Goal: Task Accomplishment & Management: Use online tool/utility

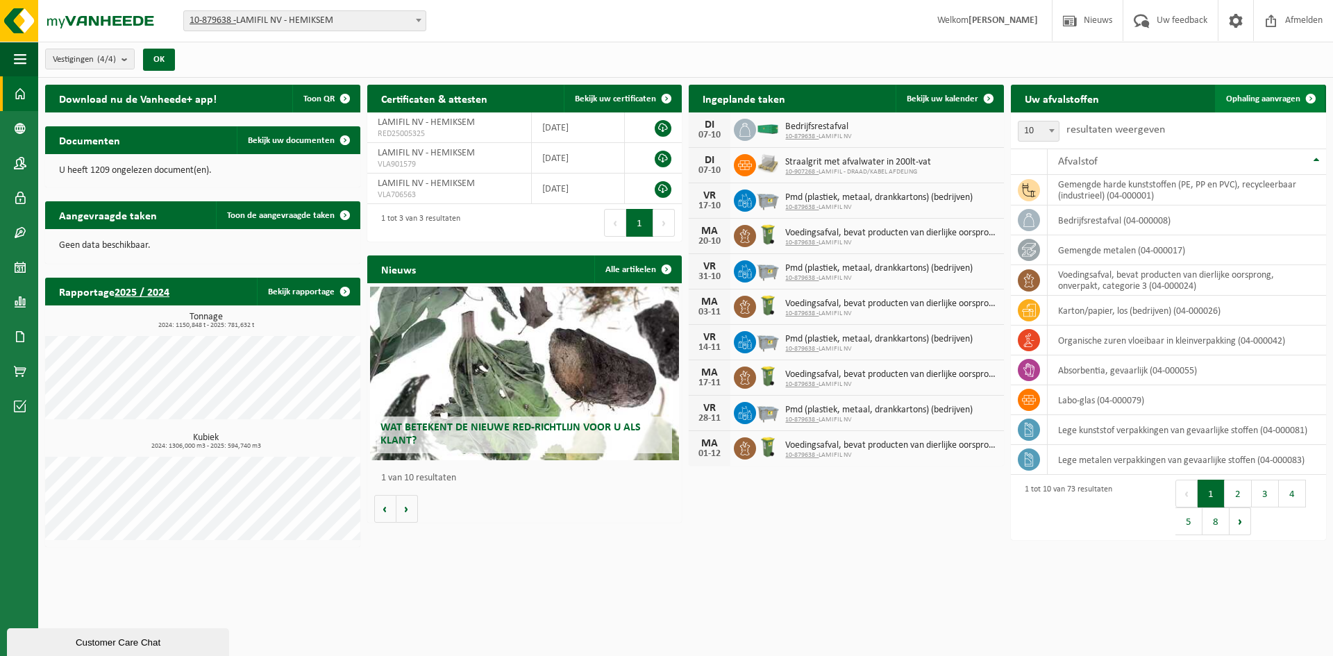
click at [1056, 101] on span "Ophaling aanvragen" at bounding box center [1263, 98] width 74 height 9
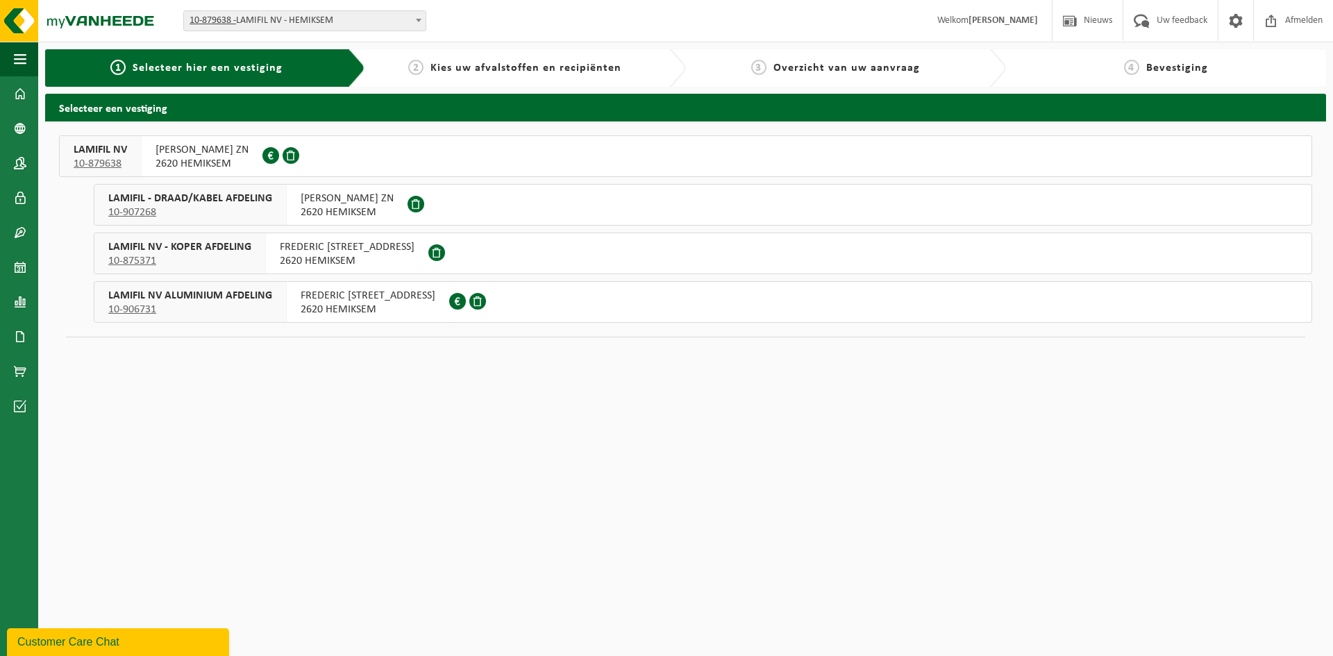
click at [248, 247] on span "LAMIFIL NV - KOPER AFDELING" at bounding box center [179, 247] width 143 height 14
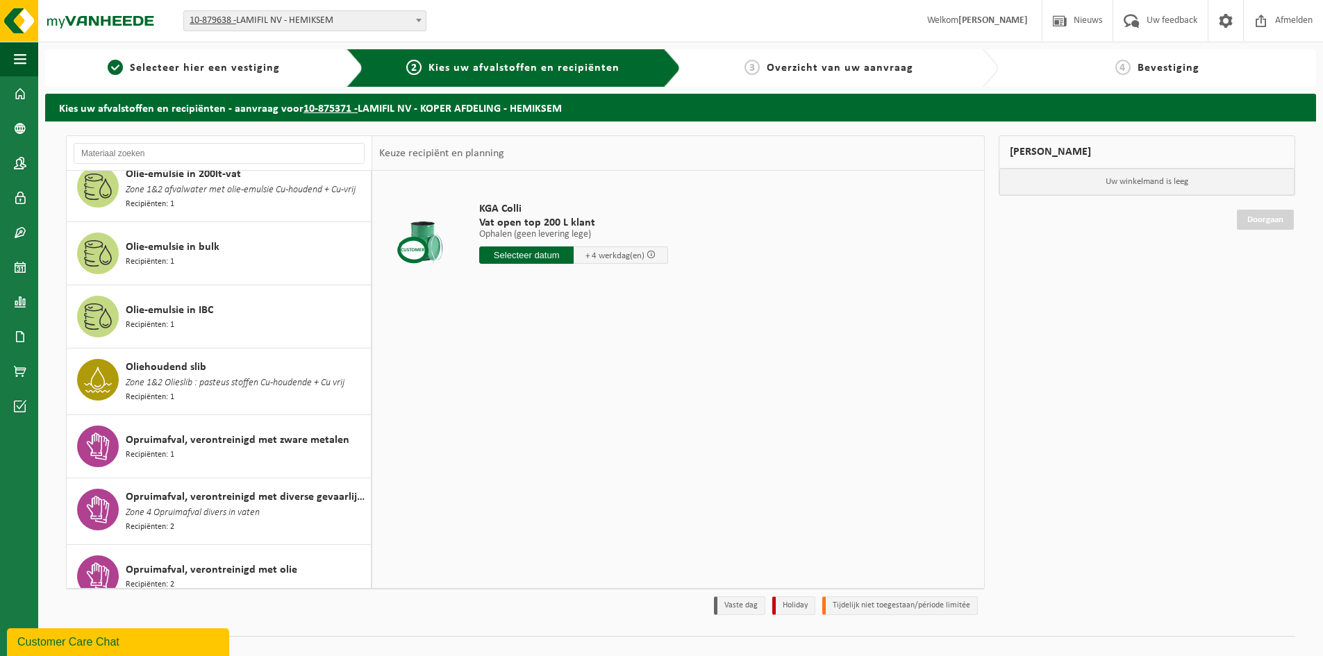
scroll to position [2083, 0]
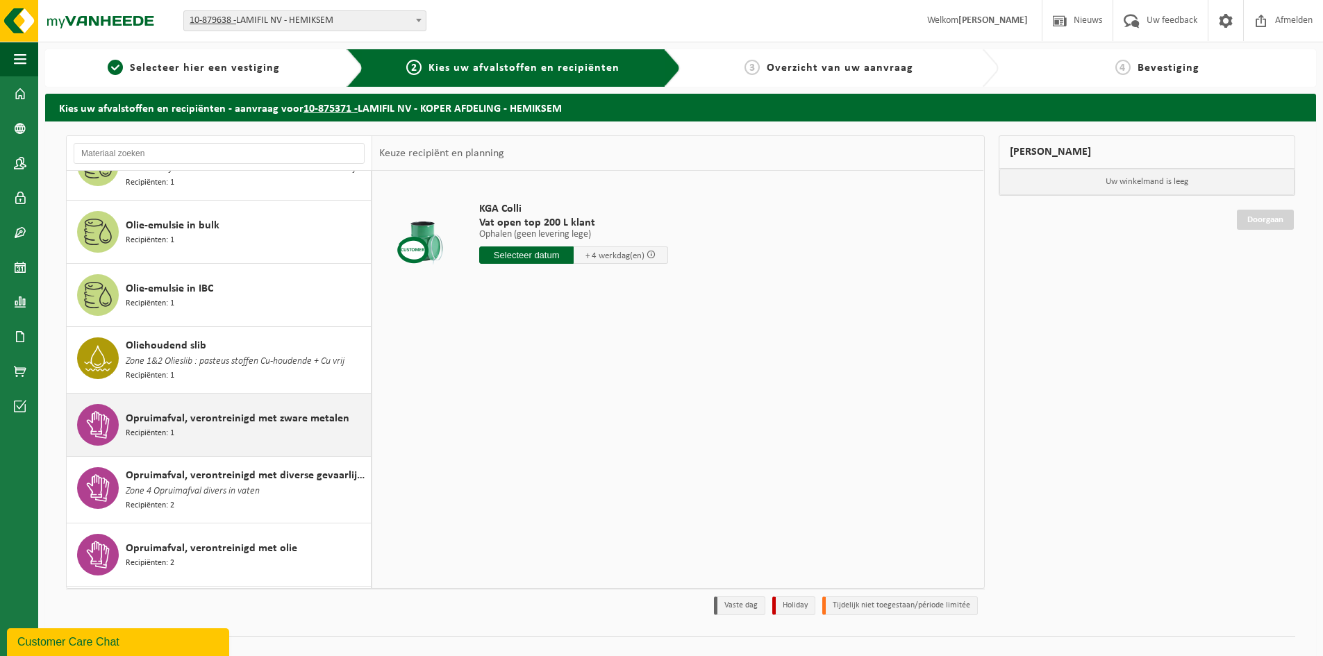
click at [209, 410] on span "Opruimafval, verontreinigd met zware metalen" at bounding box center [238, 418] width 224 height 17
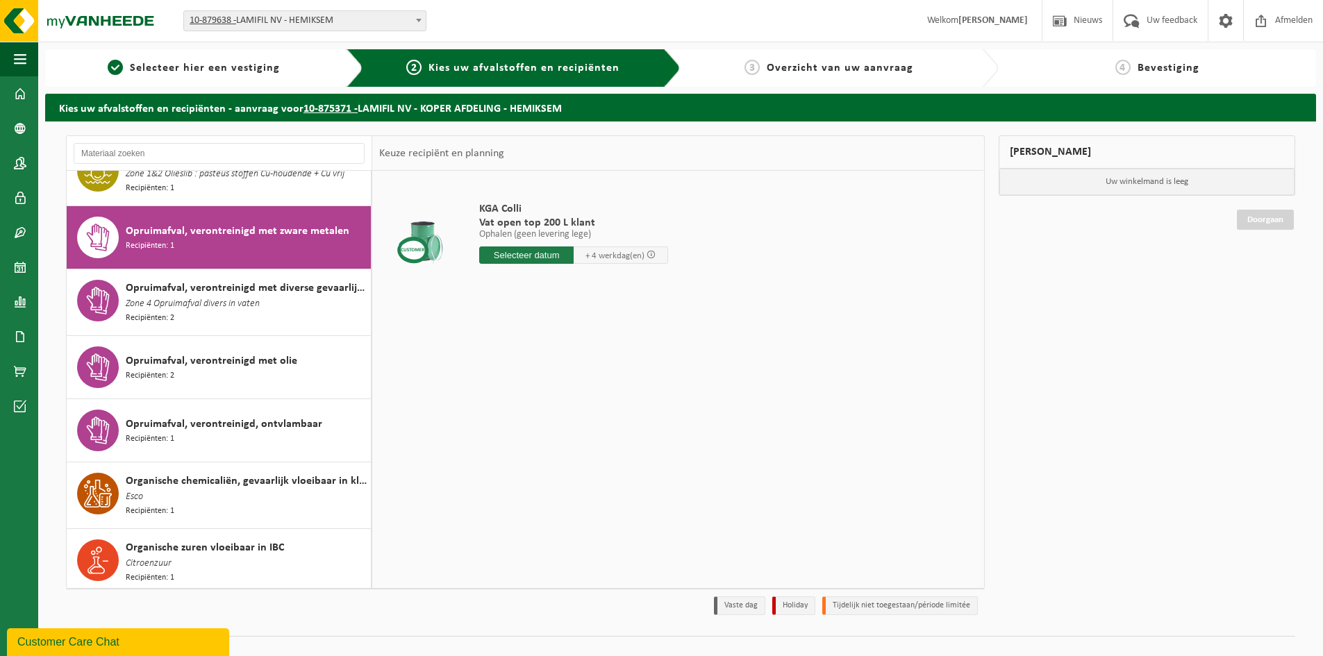
scroll to position [2288, 0]
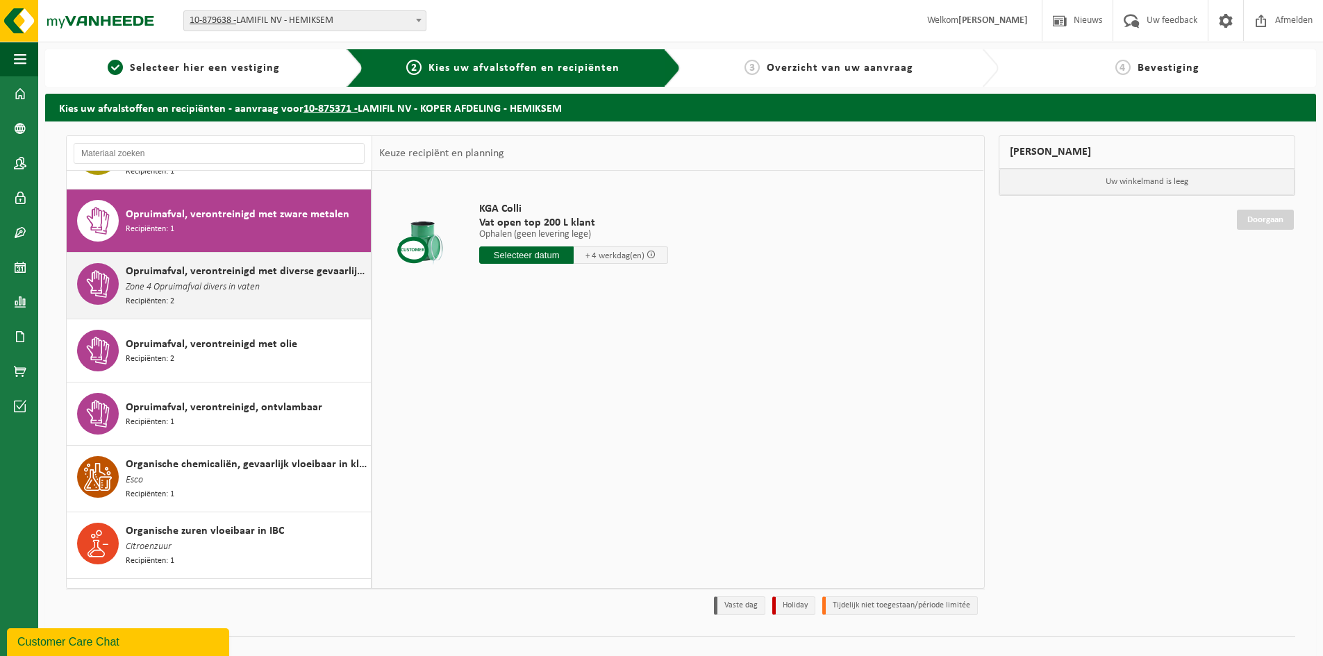
click at [208, 280] on span "Zone 4 Opruimafval divers in vaten" at bounding box center [193, 287] width 134 height 15
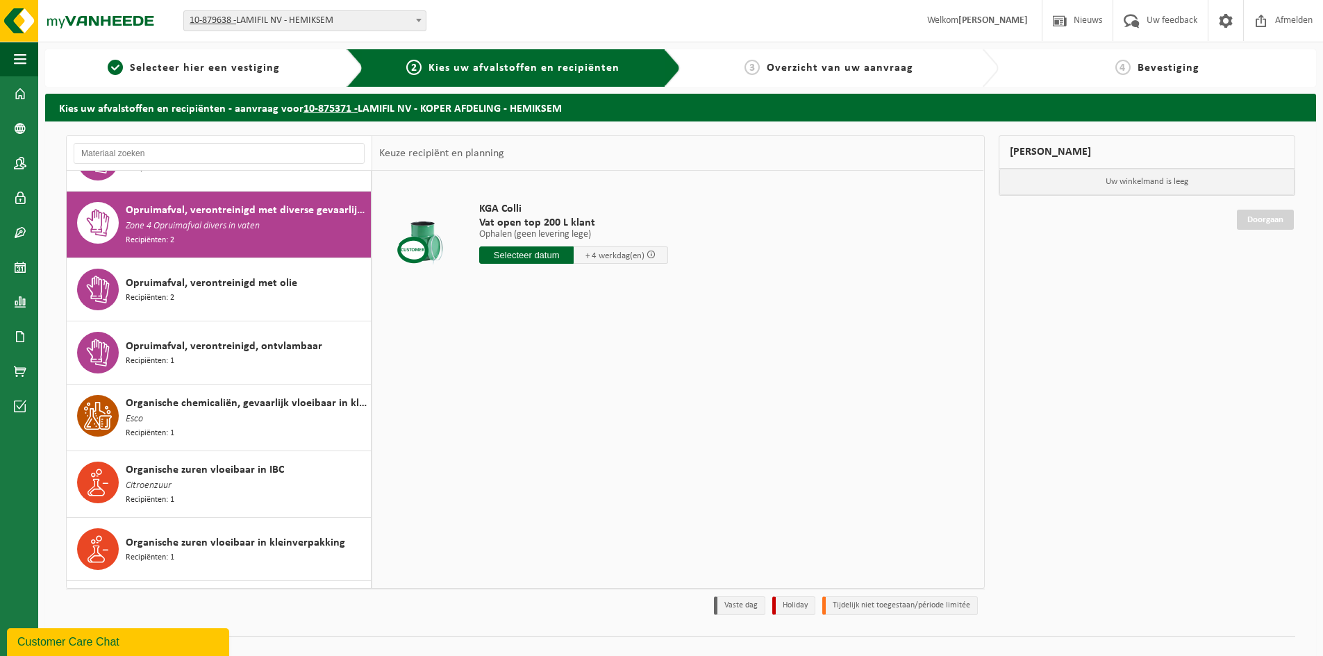
scroll to position [2351, 0]
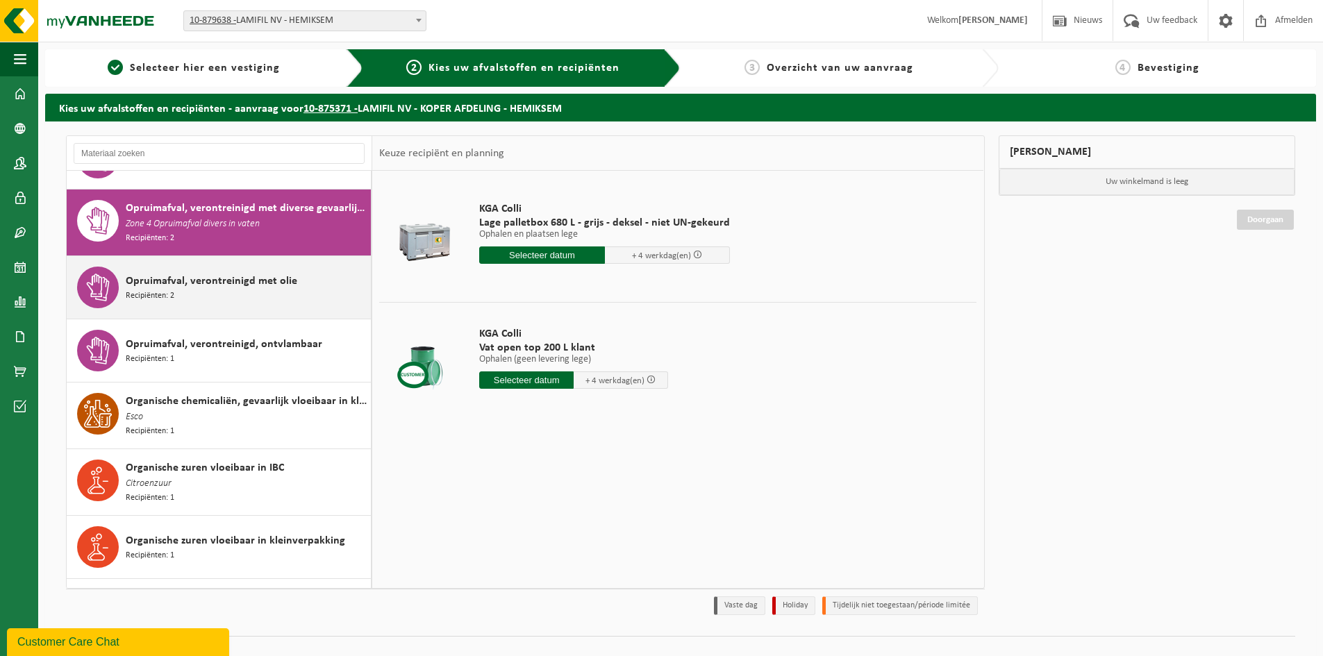
click at [218, 273] on span "Opruimafval, verontreinigd met olie" at bounding box center [212, 281] width 172 height 17
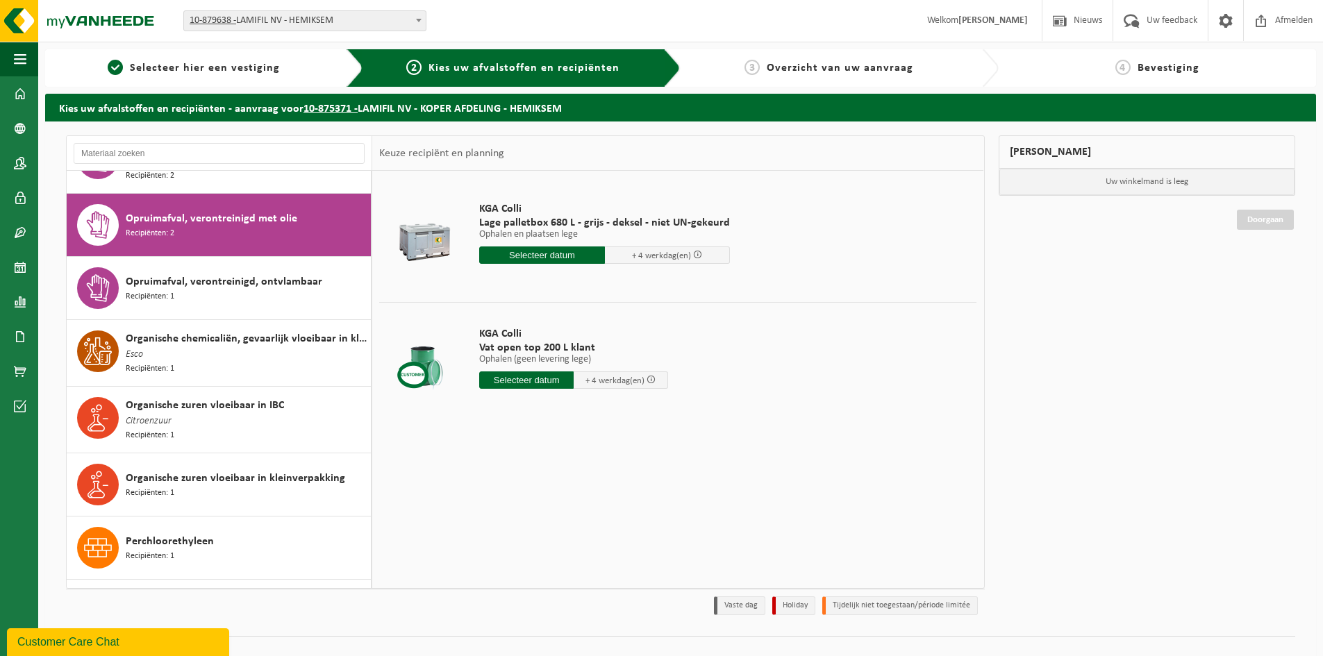
scroll to position [2415, 0]
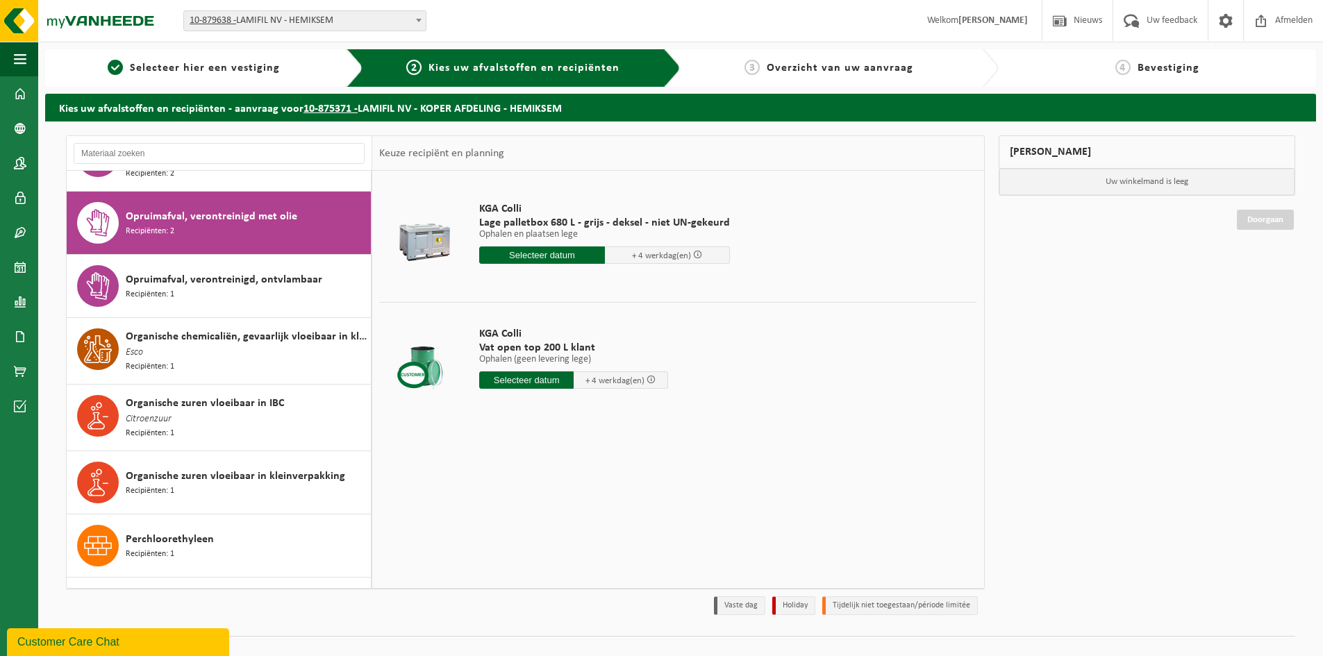
click at [218, 272] on span "Opruimafval, verontreinigd, ontvlambaar" at bounding box center [224, 280] width 197 height 17
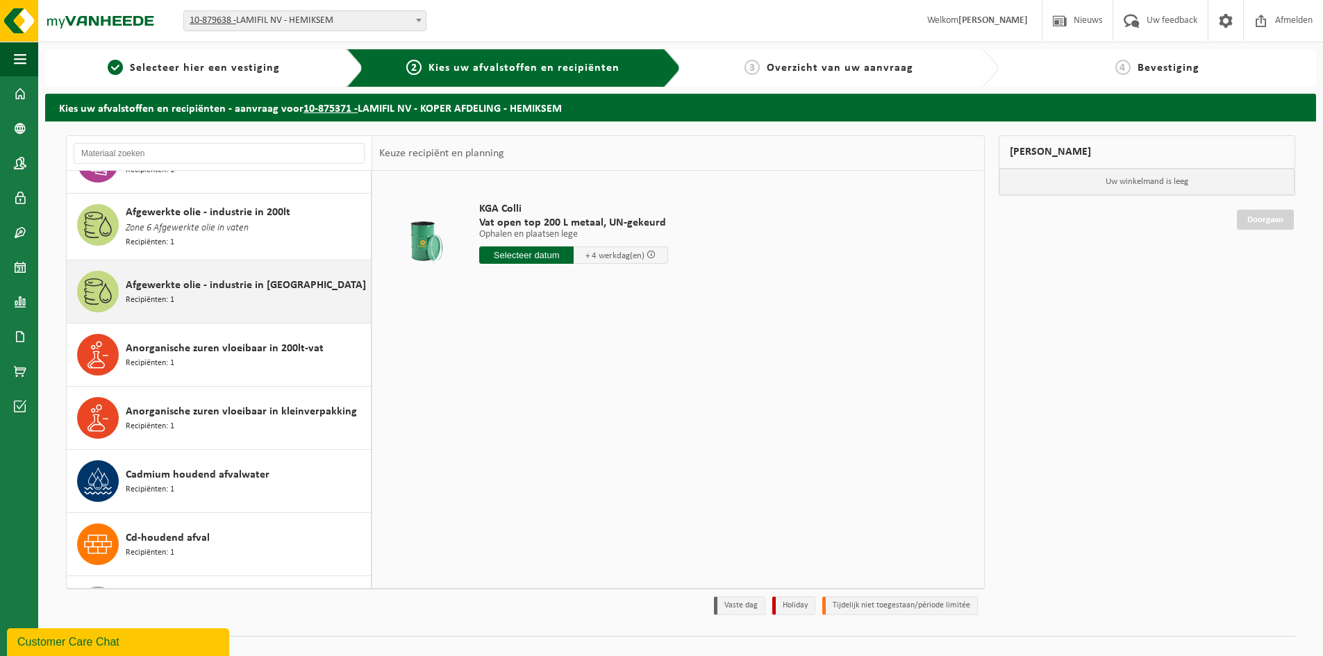
scroll to position [0, 0]
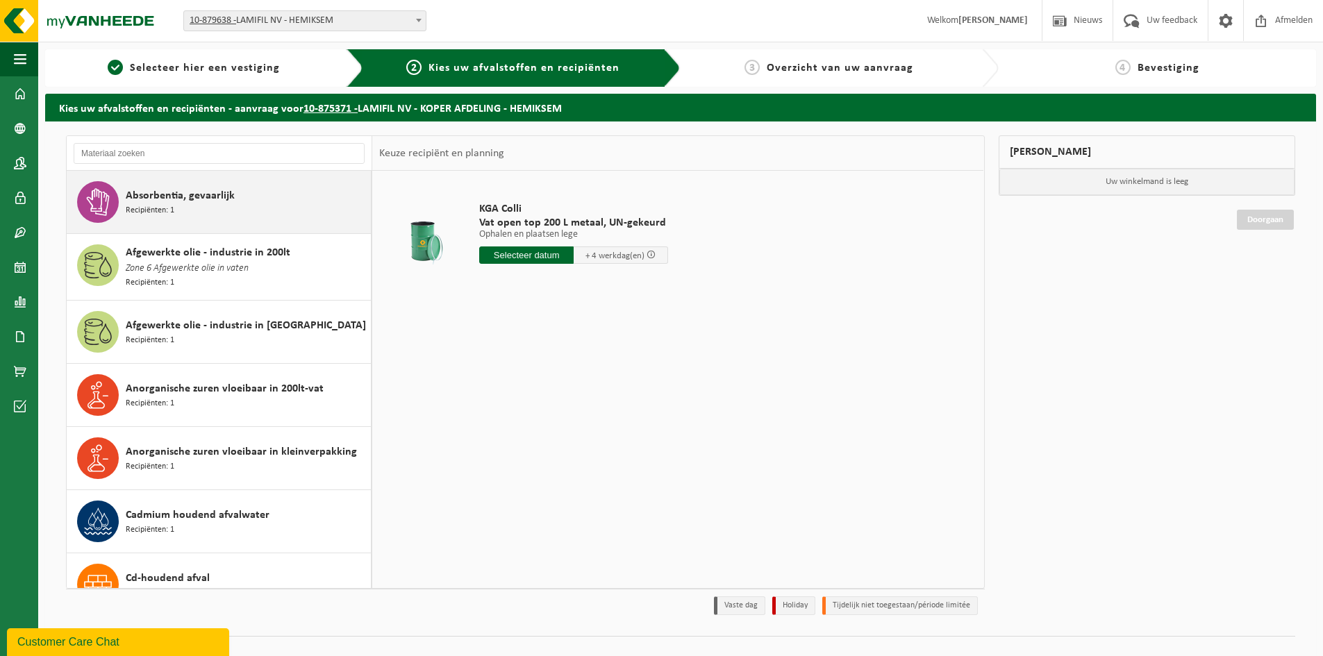
click at [197, 215] on div "Absorbentia, gevaarlijk Recipiënten: 1" at bounding box center [247, 202] width 242 height 42
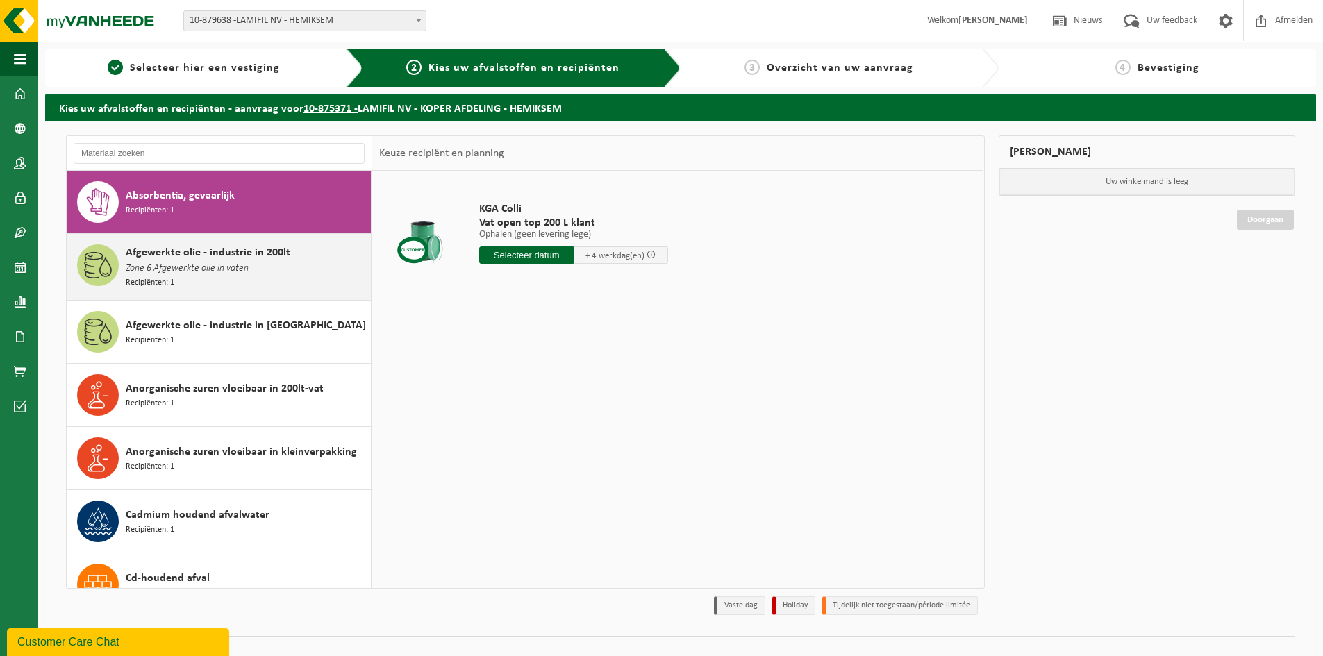
click at [203, 251] on span "Afgewerkte olie - industrie in 200lt" at bounding box center [208, 252] width 165 height 17
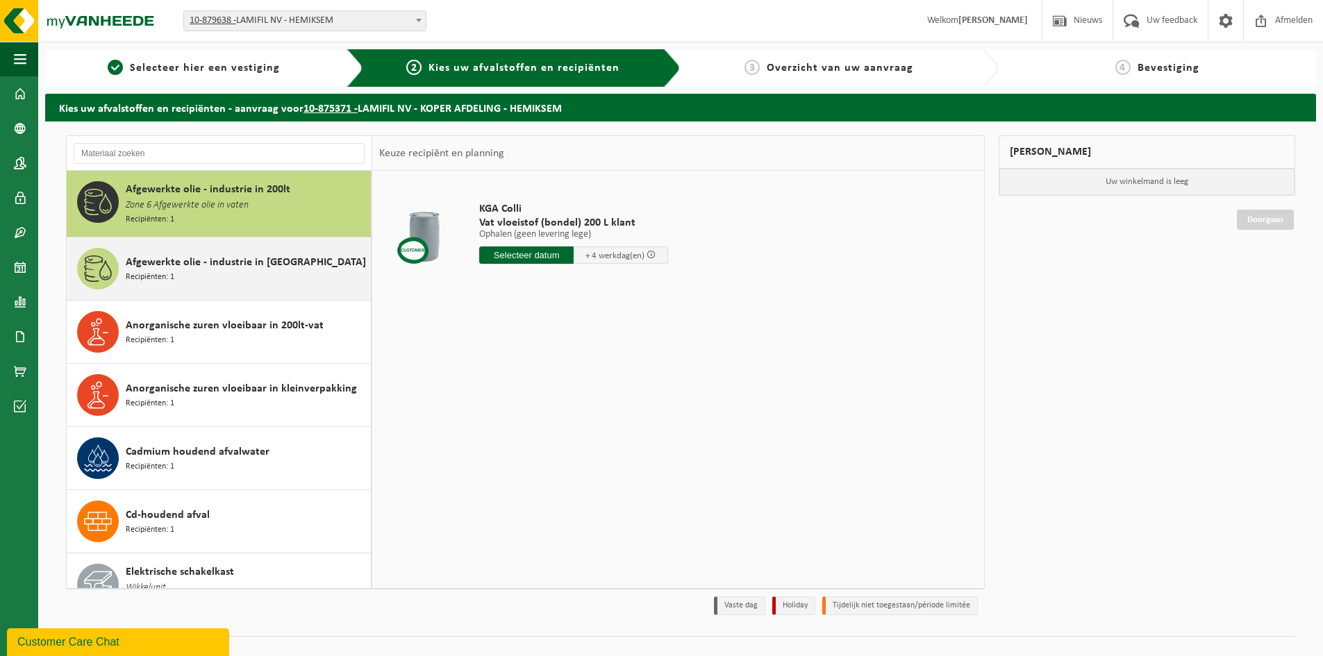
click at [212, 273] on div "Afgewerkte olie - industrie in IBC Recipiënten: 1" at bounding box center [247, 269] width 242 height 42
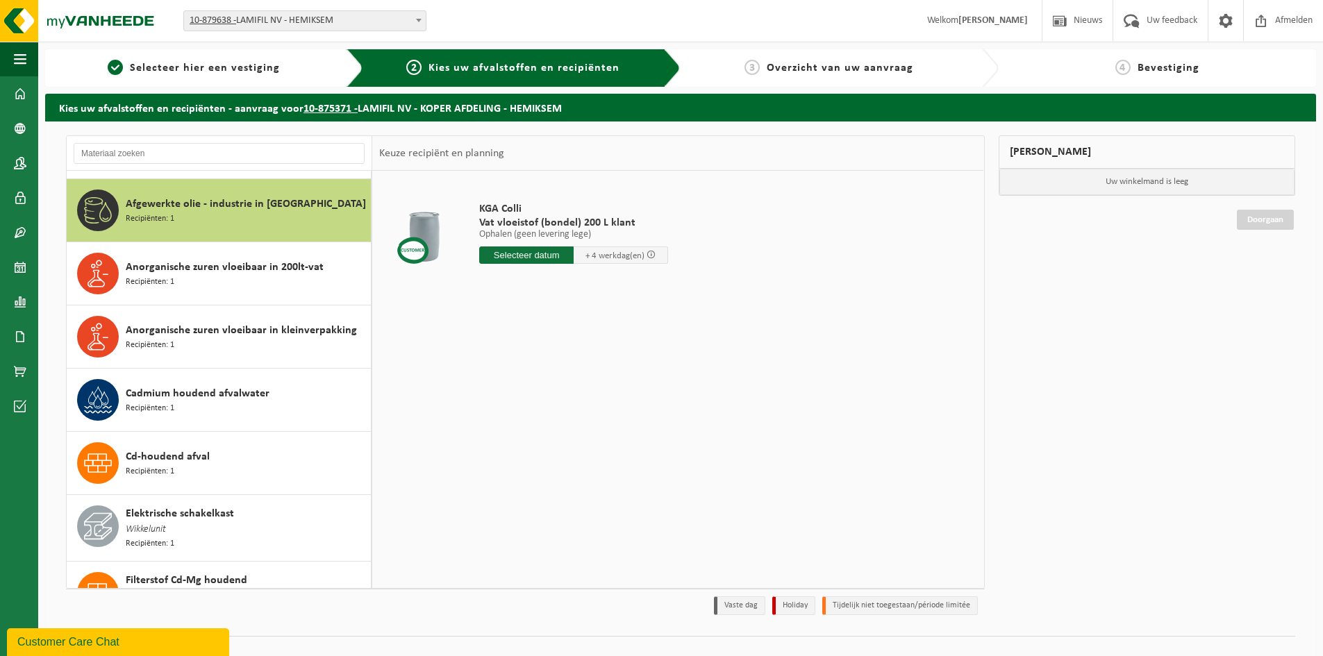
scroll to position [128, 0]
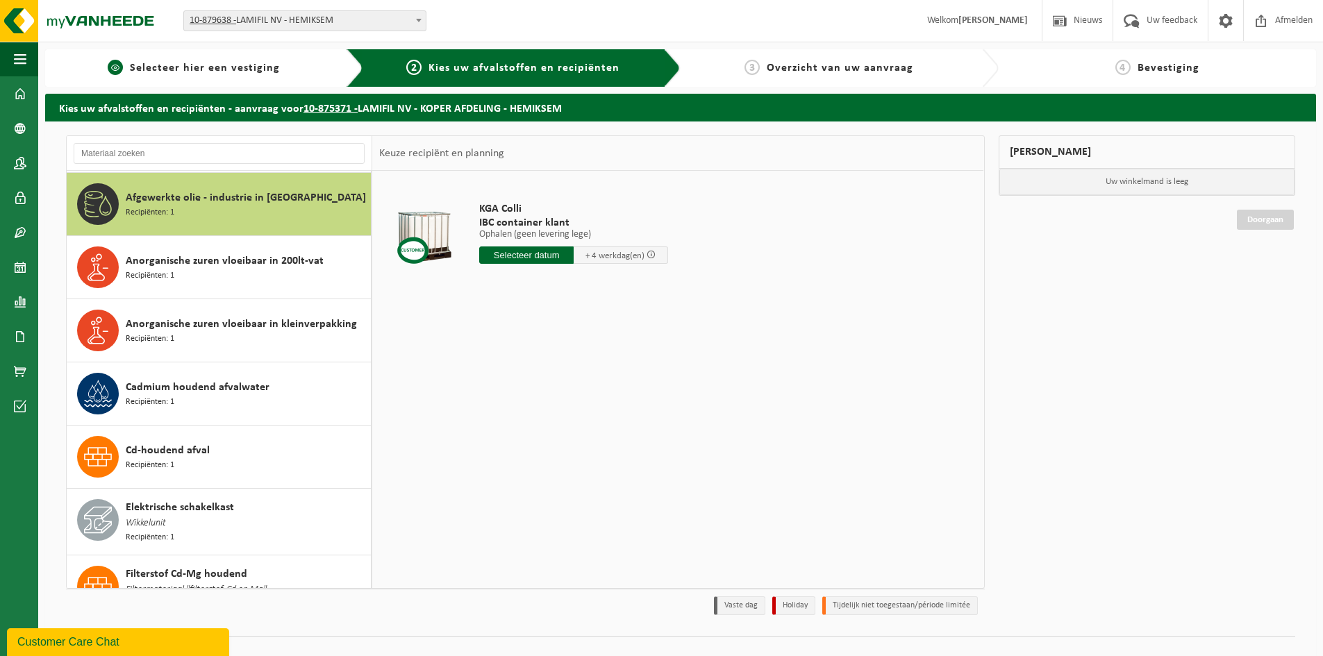
click at [274, 71] on span "Selecteer hier een vestiging" at bounding box center [205, 68] width 150 height 11
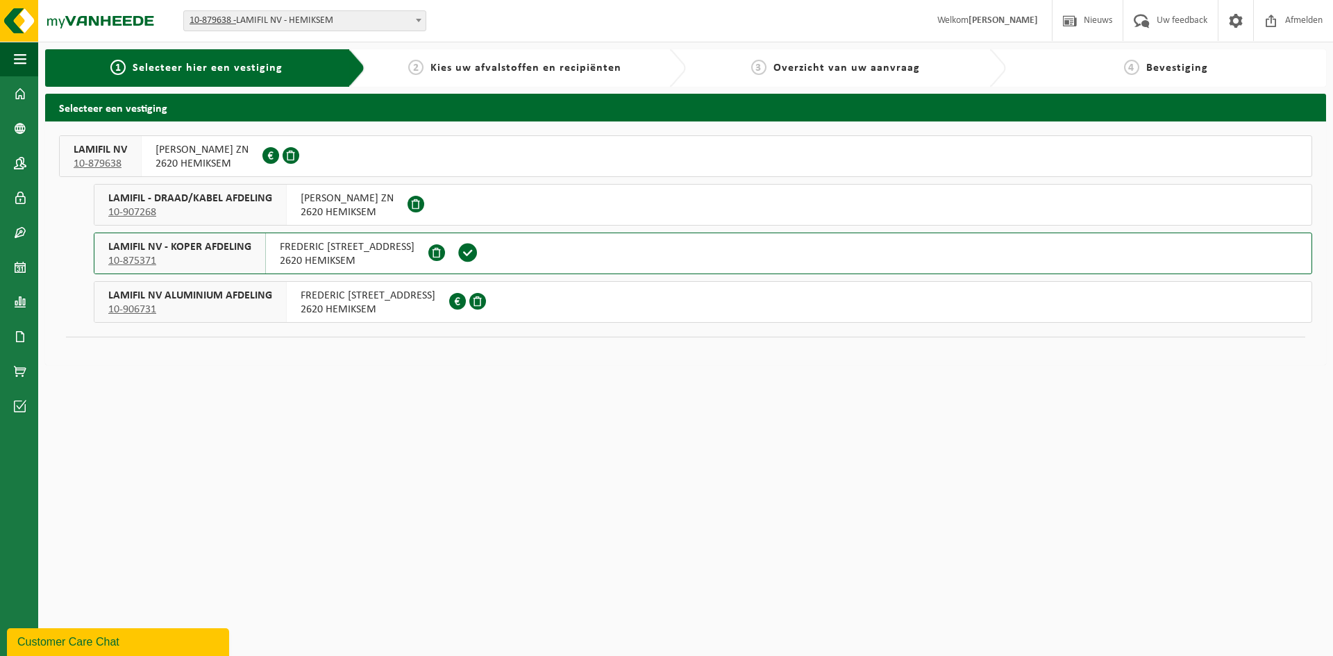
click at [163, 156] on span "FREDERIK SHEIDLAAN ZN" at bounding box center [202, 150] width 93 height 14
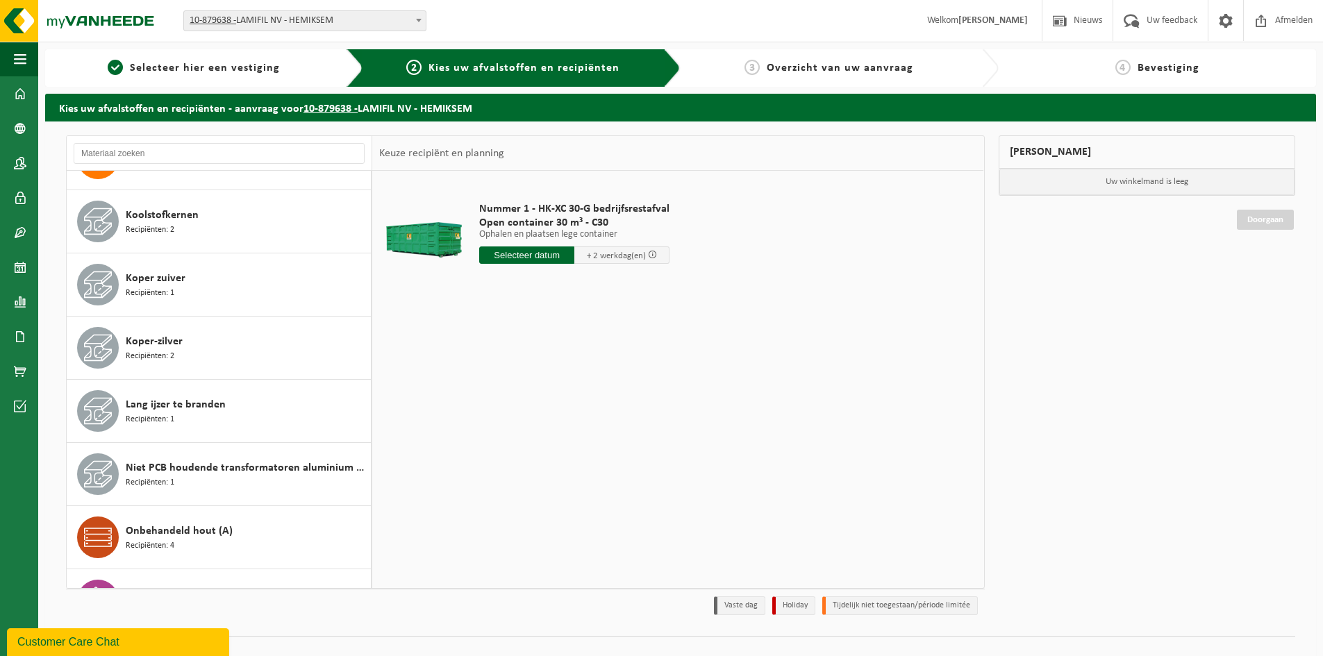
scroll to position [846, 0]
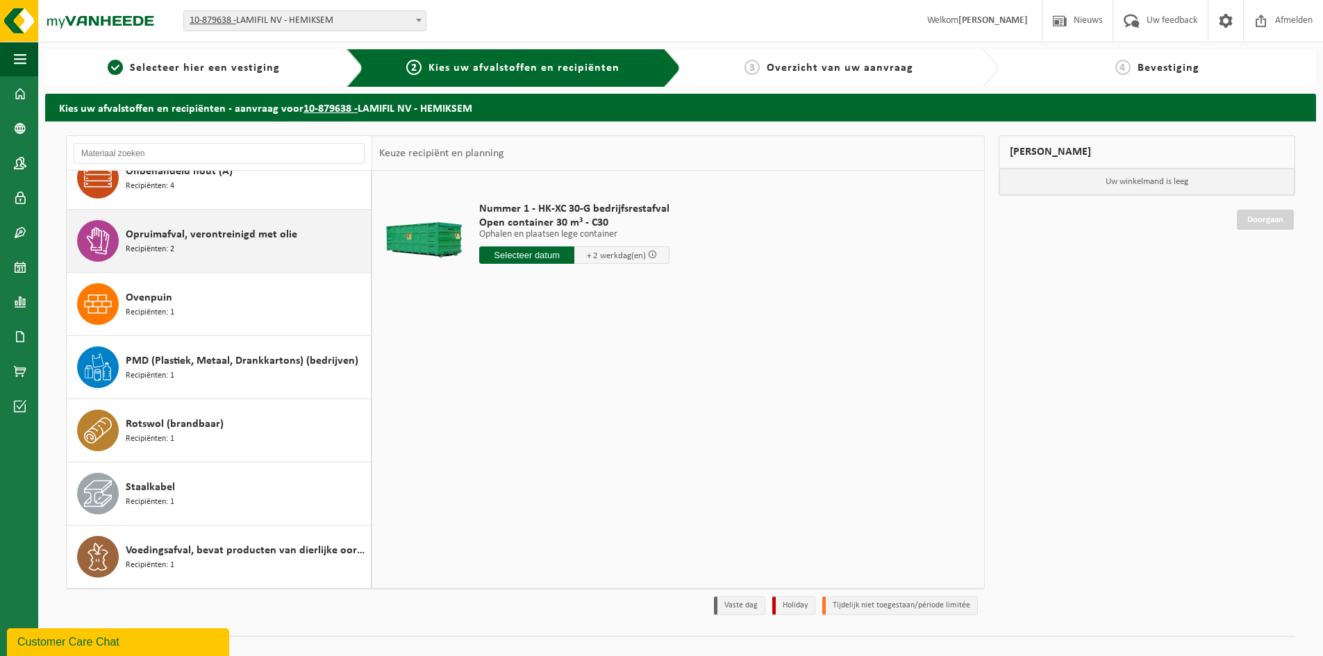
click at [191, 236] on span "Opruimafval, verontreinigd met olie" at bounding box center [212, 234] width 172 height 17
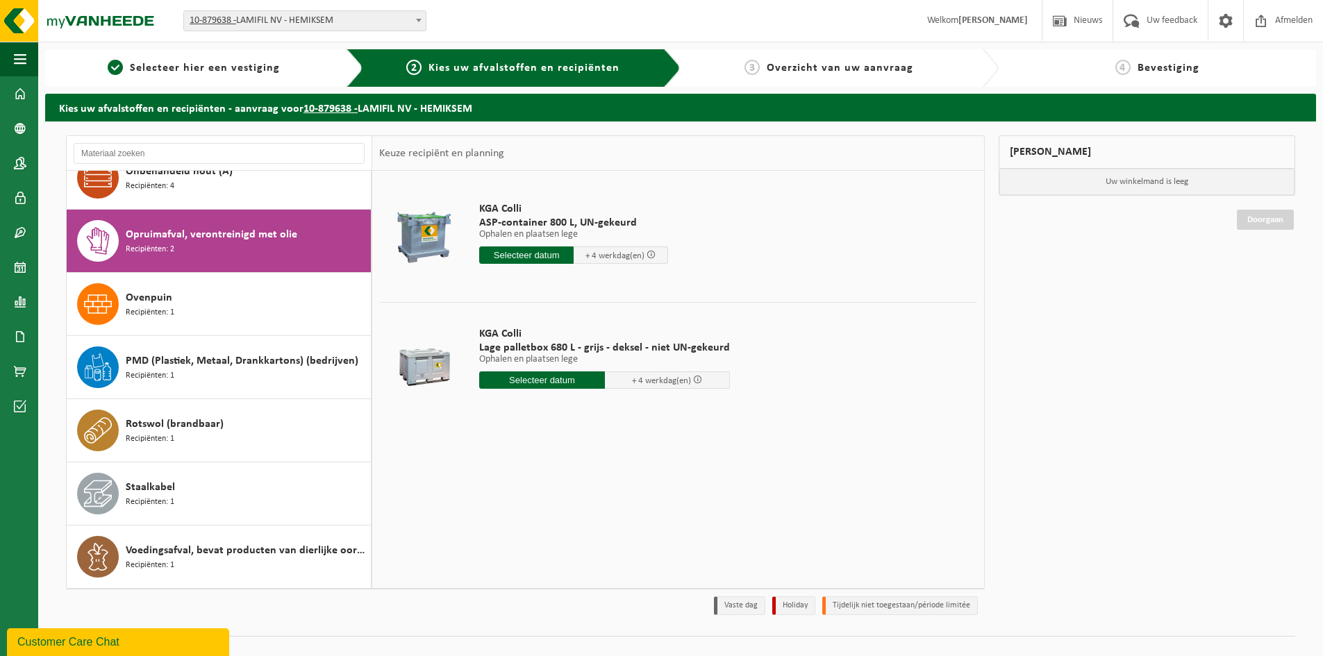
click at [497, 253] on input "text" at bounding box center [526, 255] width 94 height 17
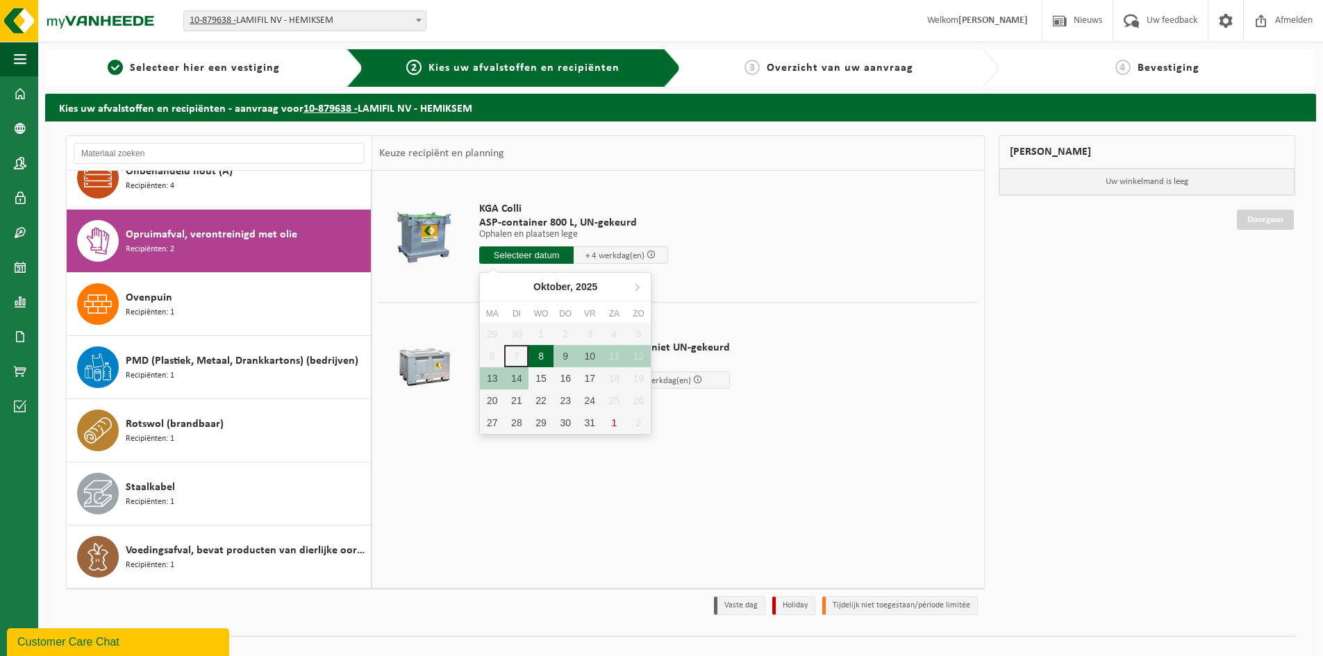
click at [542, 358] on div "8" at bounding box center [540, 356] width 24 height 22
type input "Van 2025-10-08"
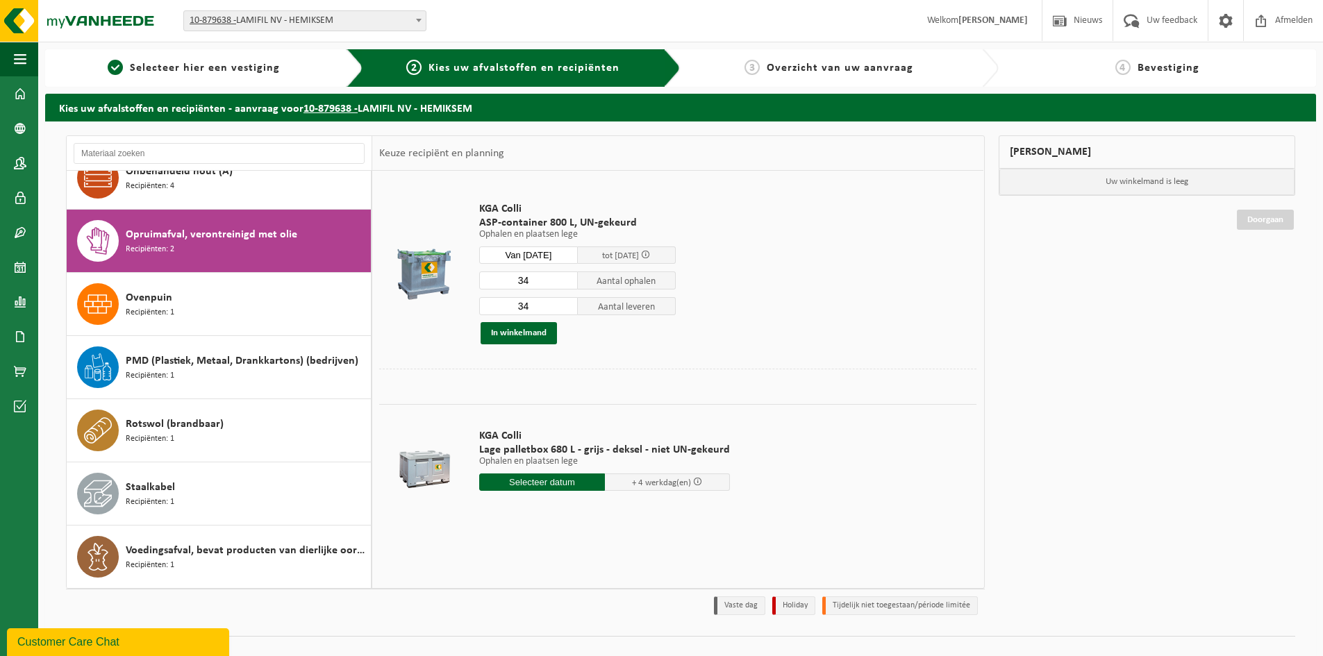
drag, startPoint x: 529, startPoint y: 278, endPoint x: 512, endPoint y: 279, distance: 17.4
click at [512, 279] on input "34" at bounding box center [528, 281] width 99 height 18
type input "15"
drag, startPoint x: 531, startPoint y: 306, endPoint x: 509, endPoint y: 308, distance: 21.7
click at [509, 308] on input "34" at bounding box center [528, 306] width 99 height 18
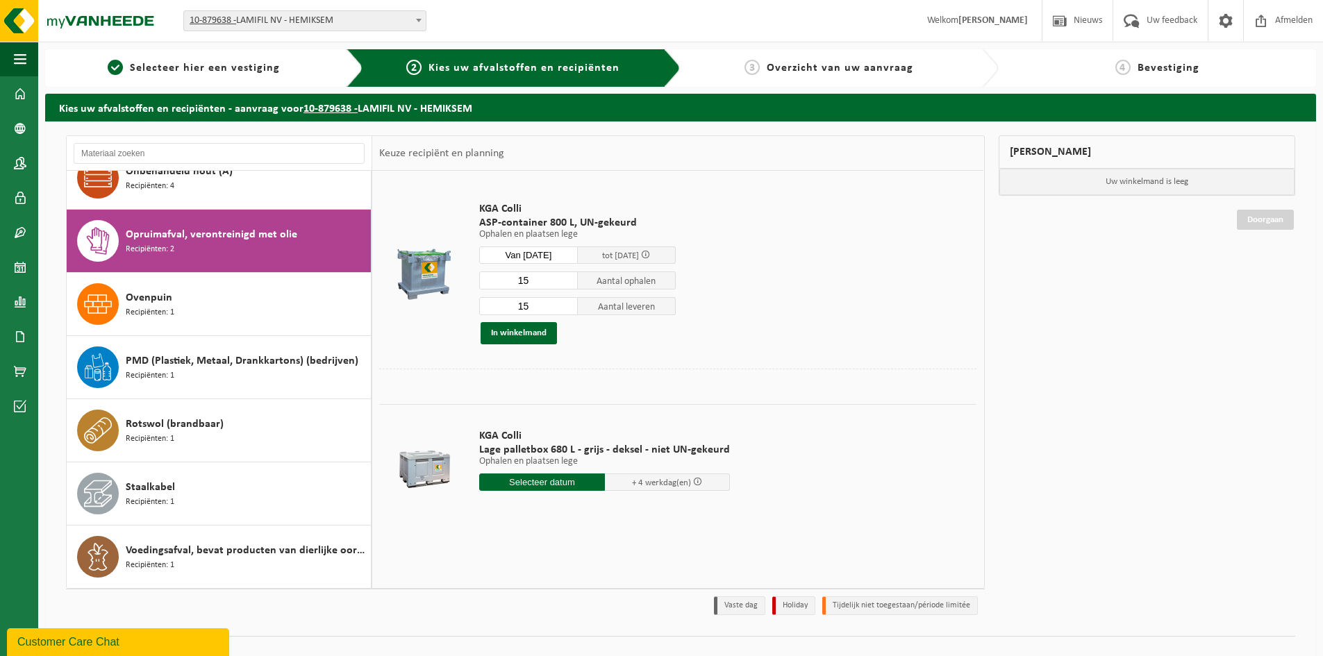
type input "15"
click at [729, 326] on td "KGA Colli ASP-container 800 L, UN-gekeurd Ophalen en plaatsen lege Ophalen en p…" at bounding box center [723, 273] width 508 height 191
click at [530, 335] on button "In winkelmand" at bounding box center [519, 333] width 76 height 22
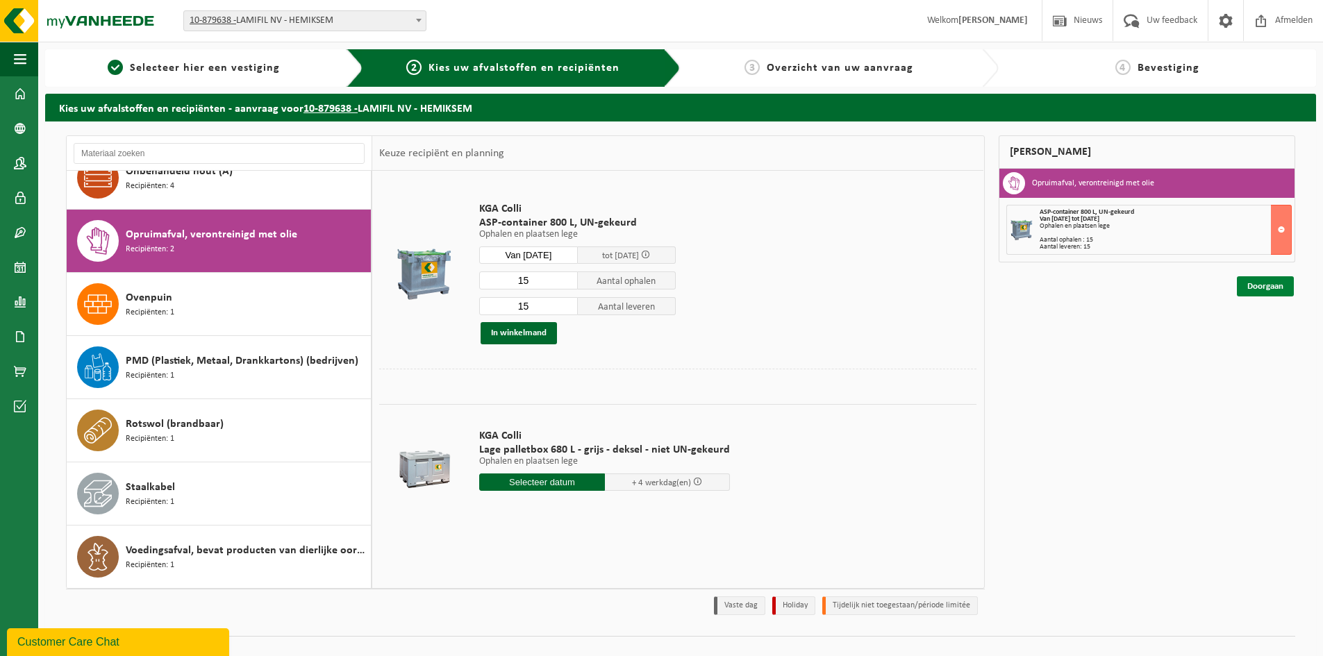
click at [1259, 283] on link "Doorgaan" at bounding box center [1265, 286] width 57 height 20
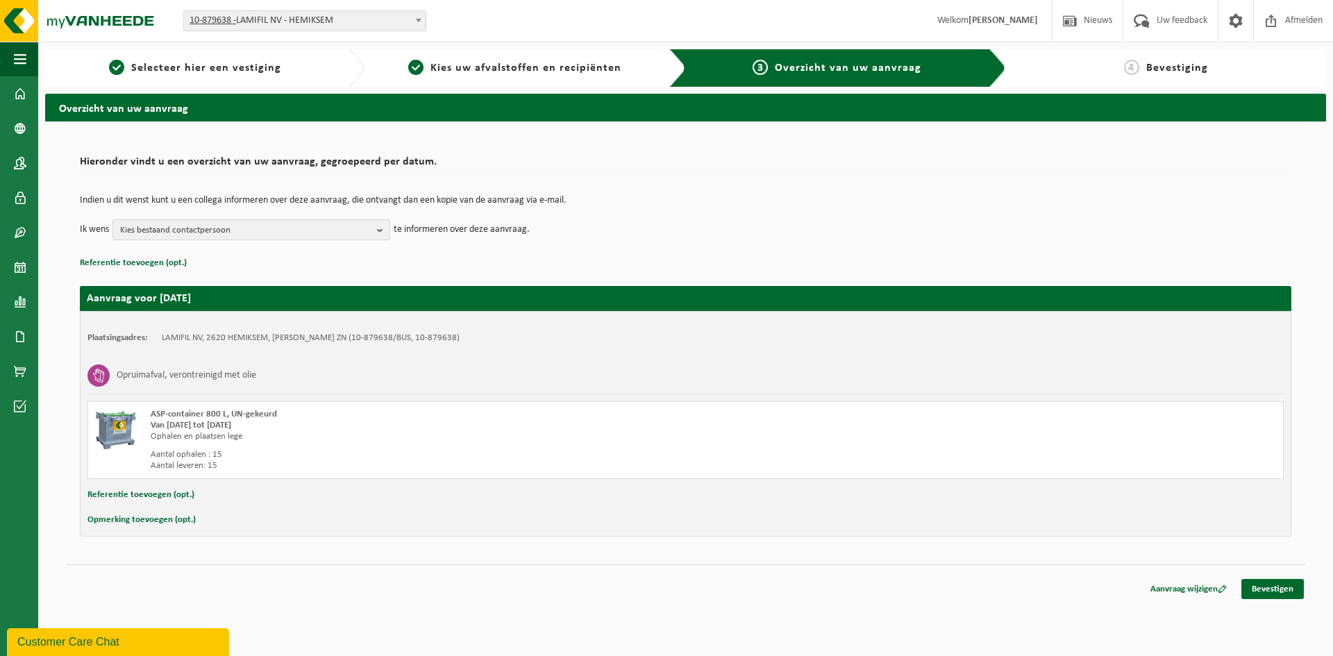
click at [269, 230] on span "Kies bestaand contactpersoon" at bounding box center [245, 230] width 251 height 21
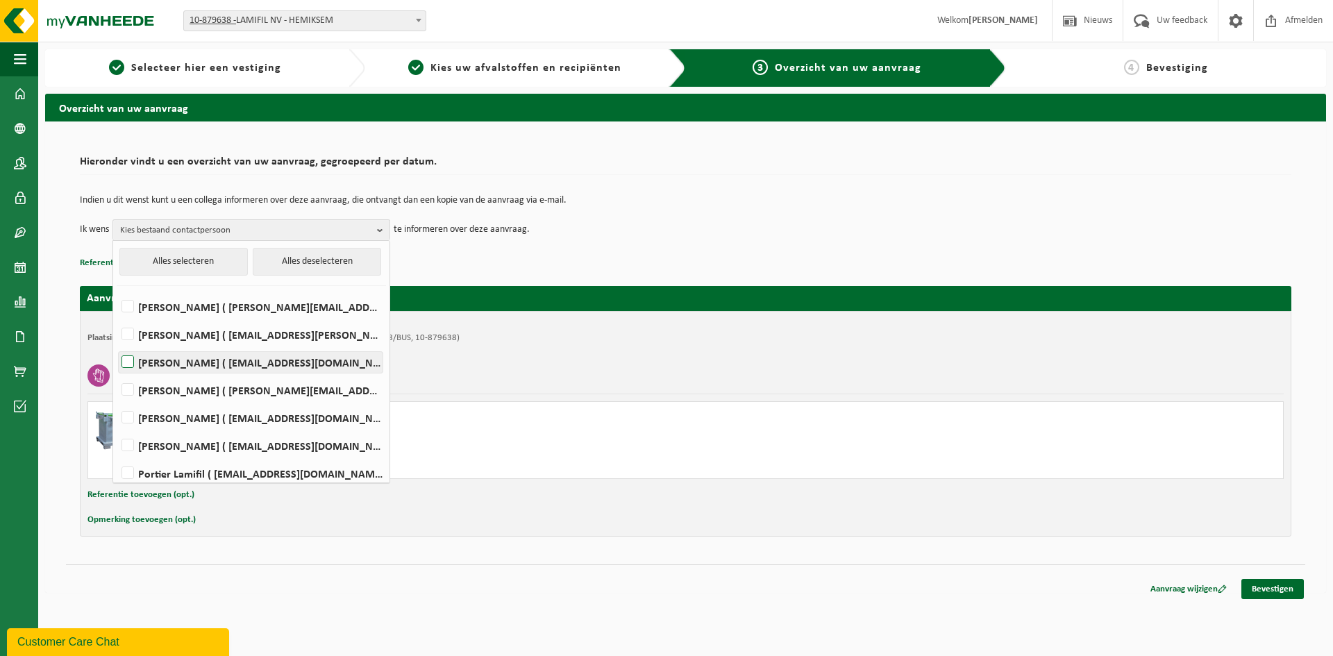
click at [132, 359] on label "Dirk Boels ( dirk.boels@lamifil.be )" at bounding box center [251, 362] width 264 height 21
click at [117, 345] on input "Dirk Boels ( dirk.boels@lamifil.be )" at bounding box center [116, 344] width 1 height 1
checkbox input "true"
click at [131, 417] on label "Marc De Wijn ( marc.de.wijn@lamifil.be )" at bounding box center [251, 418] width 264 height 21
click at [117, 401] on input "Marc De Wijn ( marc.de.wijn@lamifil.be )" at bounding box center [116, 400] width 1 height 1
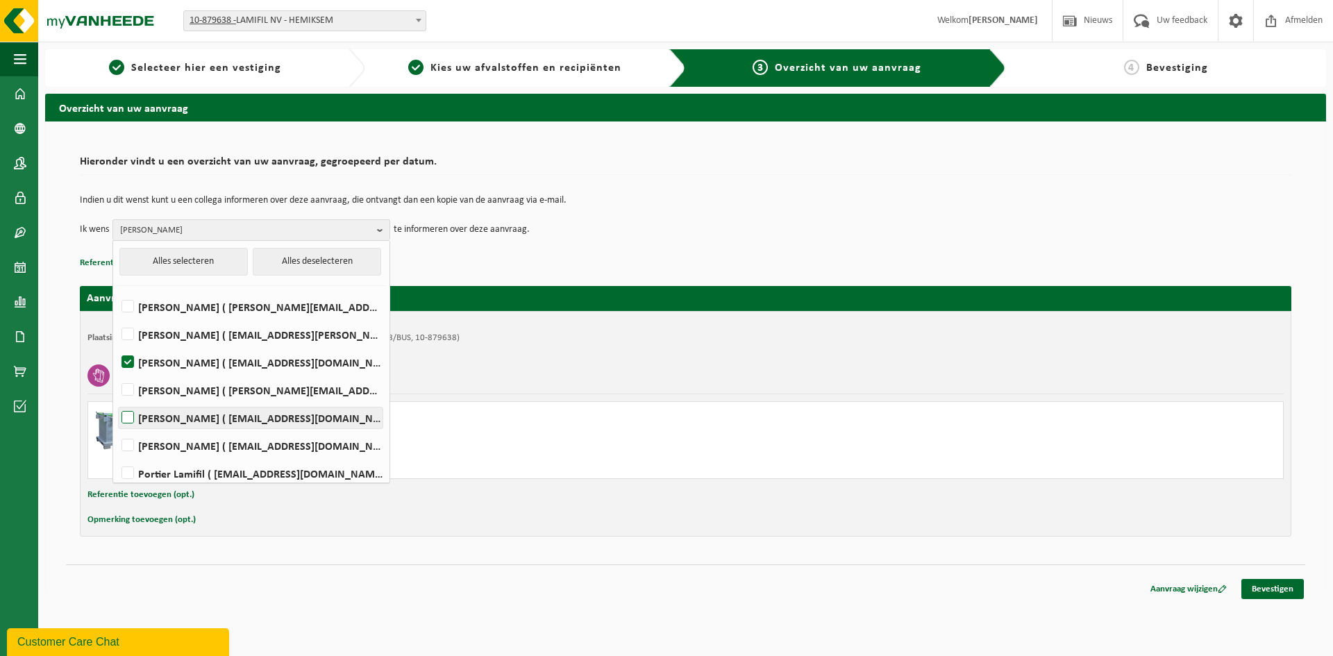
checkbox input "true"
click at [350, 229] on span "Dirk Boels, Marc De Wijn" at bounding box center [245, 230] width 251 height 21
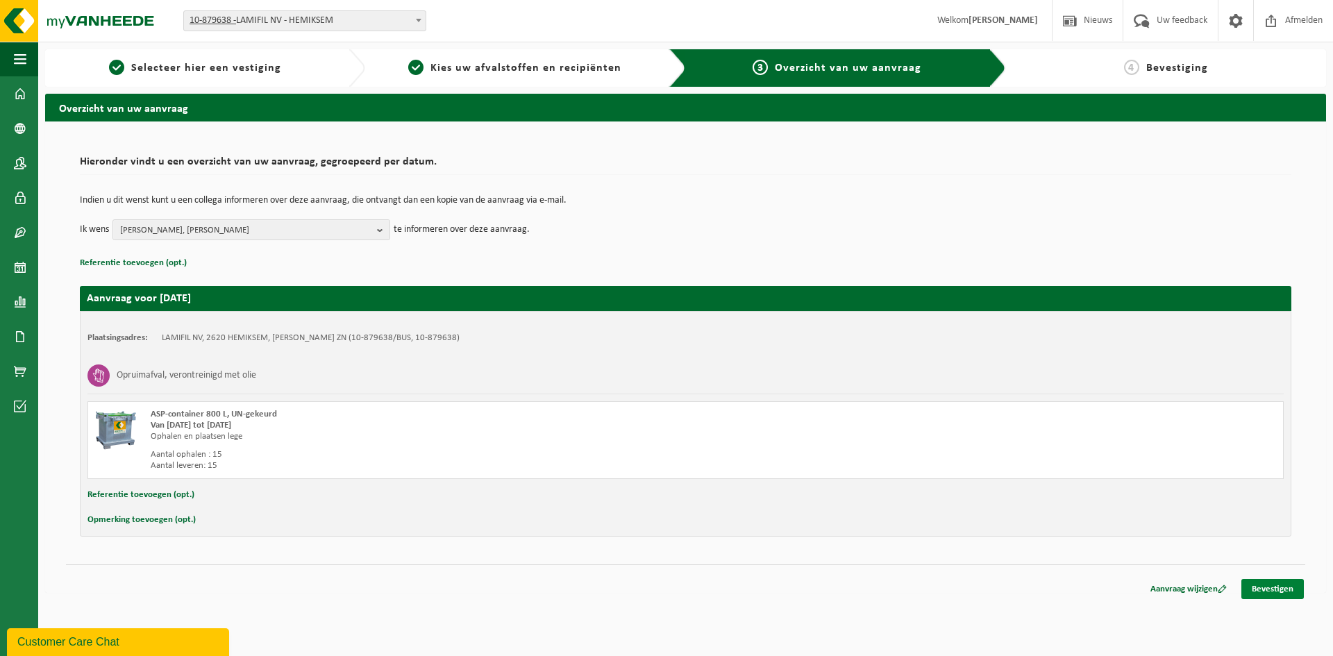
click at [1279, 587] on link "Bevestigen" at bounding box center [1273, 589] width 63 height 20
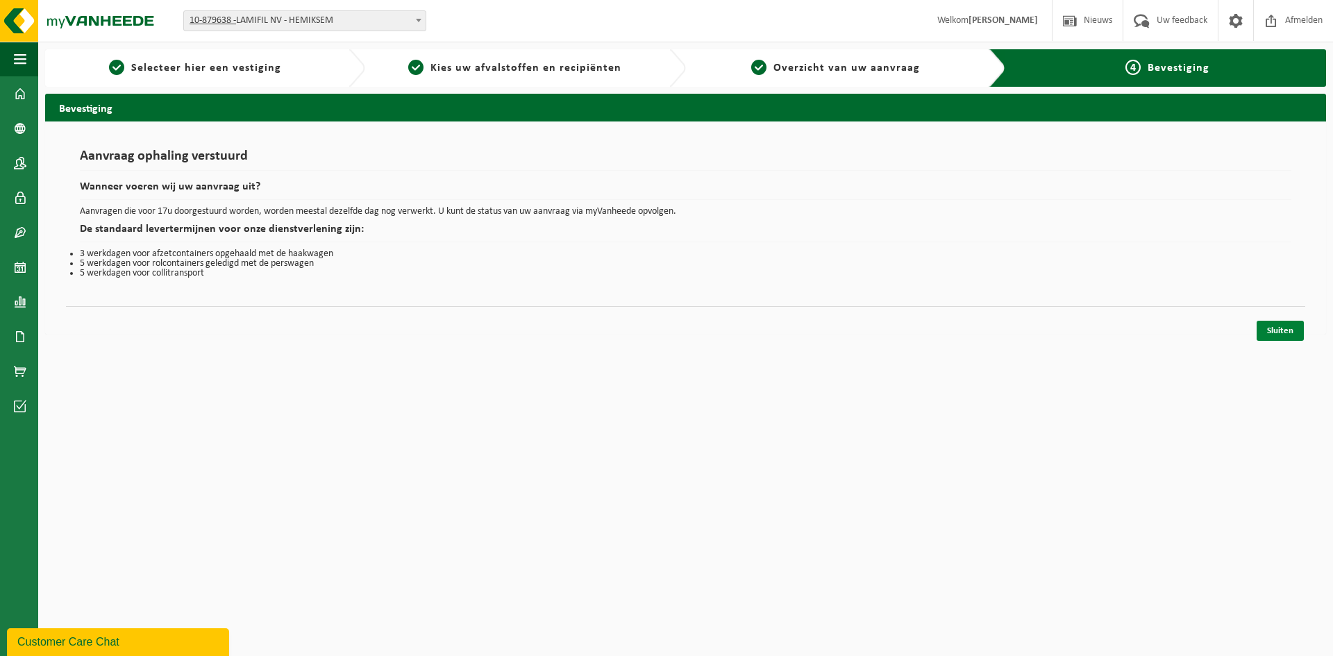
click at [1263, 333] on link "Sluiten" at bounding box center [1280, 331] width 47 height 20
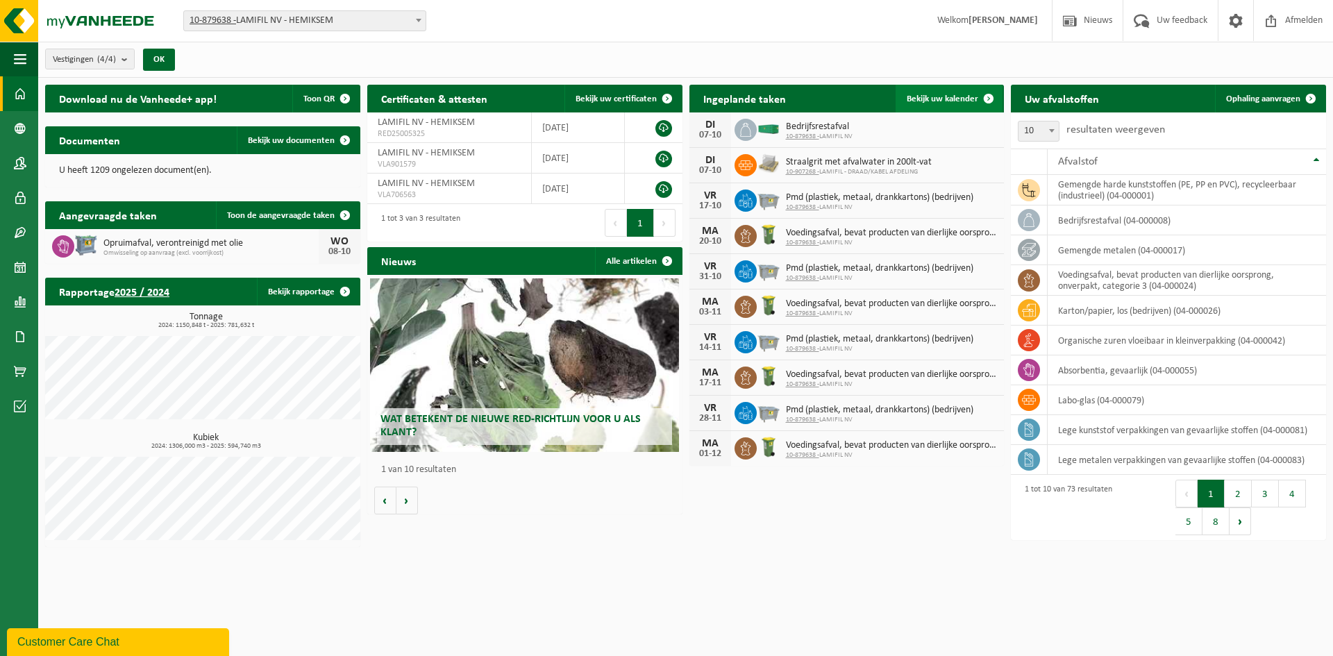
click at [941, 96] on span "Bekijk uw kalender" at bounding box center [943, 98] width 72 height 9
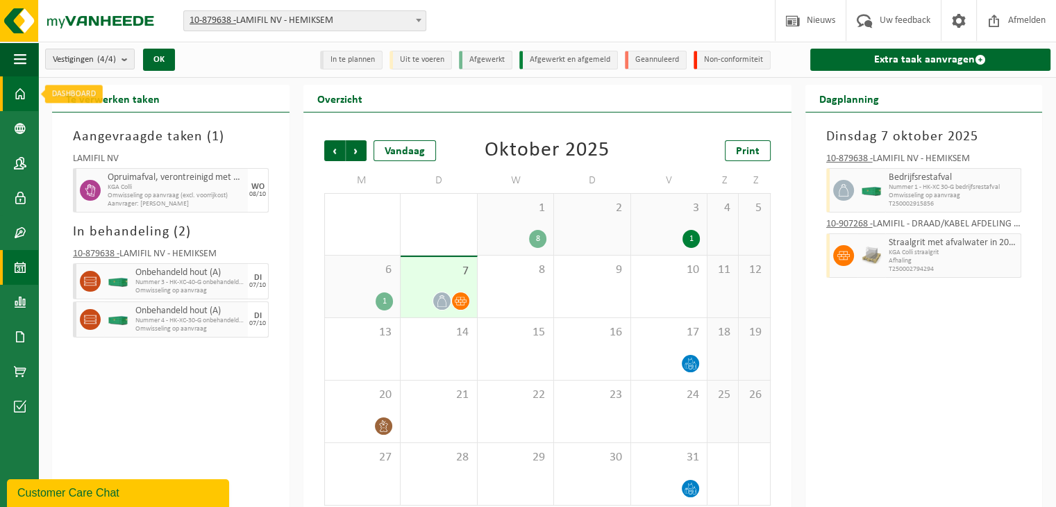
click at [19, 97] on span at bounding box center [20, 93] width 13 height 35
